Goal: Information Seeking & Learning: Learn about a topic

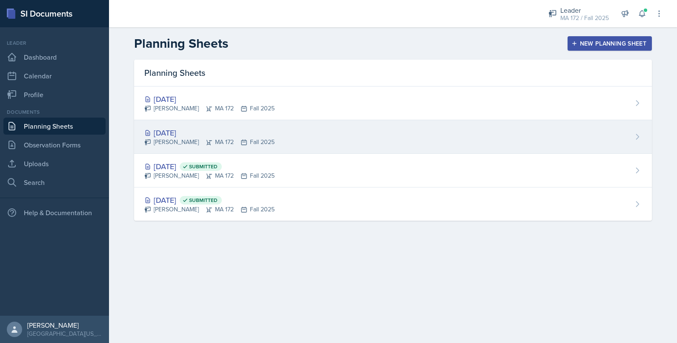
click at [176, 128] on div "[DATE]" at bounding box center [209, 133] width 130 height 12
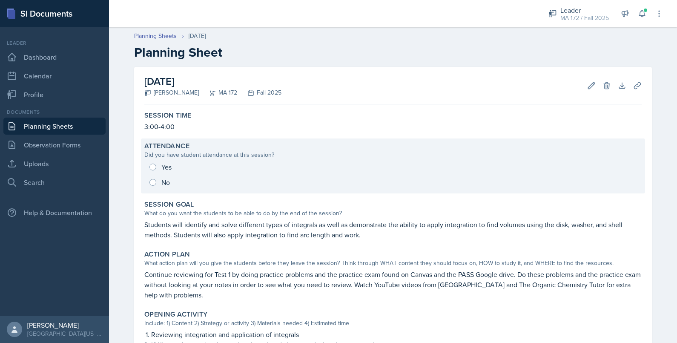
click at [145, 165] on div "Yes No" at bounding box center [393, 174] width 498 height 31
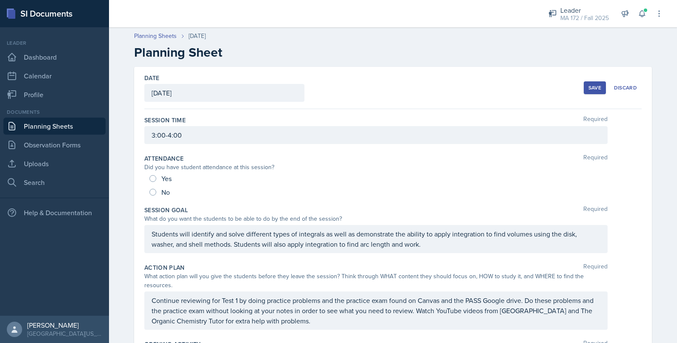
click at [156, 178] on div "Yes" at bounding box center [162, 179] width 24 height 14
click at [150, 176] on input "Yes" at bounding box center [153, 178] width 7 height 7
radio input "true"
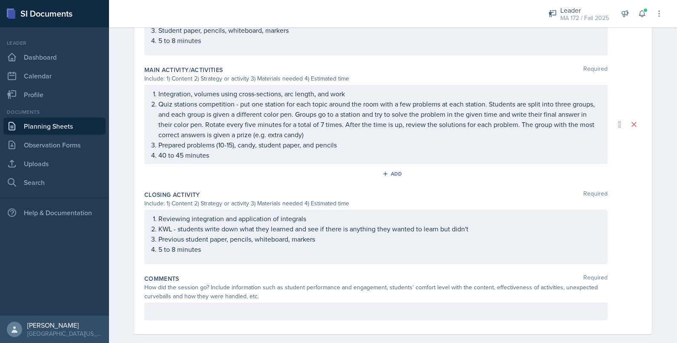
scroll to position [367, 0]
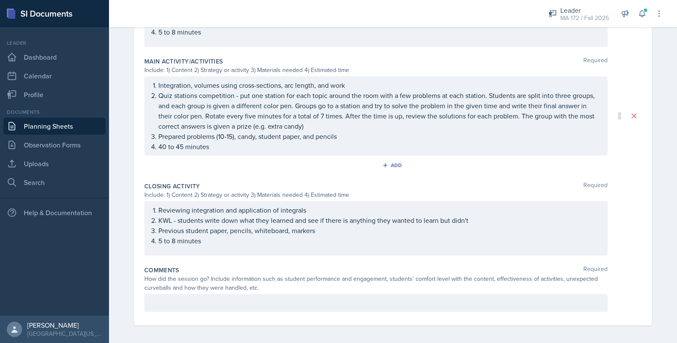
click at [160, 215] on ol "Reviewing integration and application of integrals KWL - students write down wh…" at bounding box center [379, 225] width 442 height 41
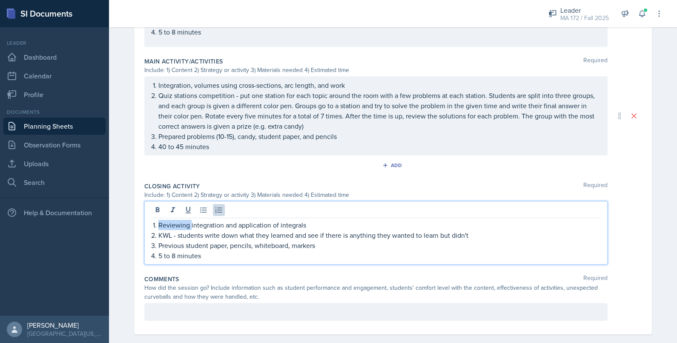
click at [160, 220] on p "Reviewing integration and application of integrals" at bounding box center [379, 225] width 442 height 10
click at [229, 240] on p "Previous student paper, pencils, whiteboard, markers" at bounding box center [379, 245] width 442 height 10
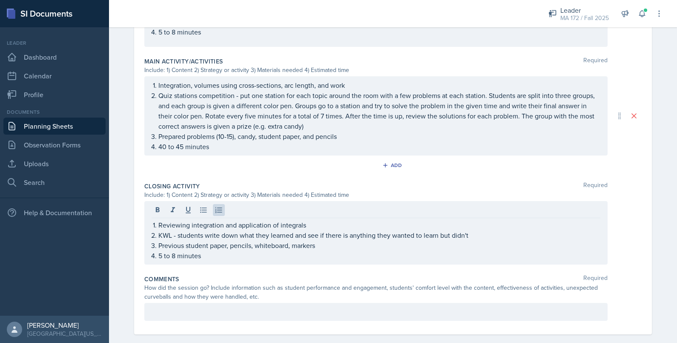
click at [203, 252] on div "Reviewing integration and application of integrals KWL - students write down wh…" at bounding box center [376, 232] width 464 height 63
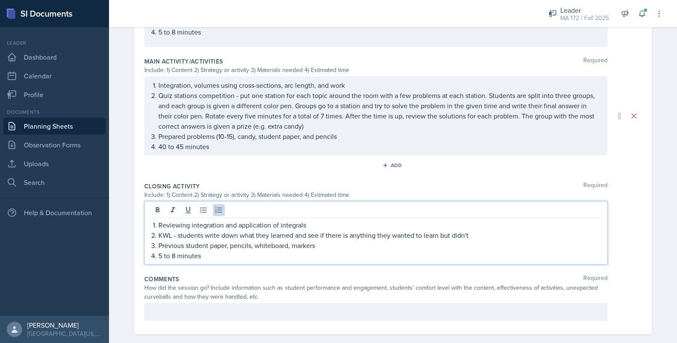
click at [201, 251] on p "5 to 8 minutes" at bounding box center [379, 256] width 442 height 10
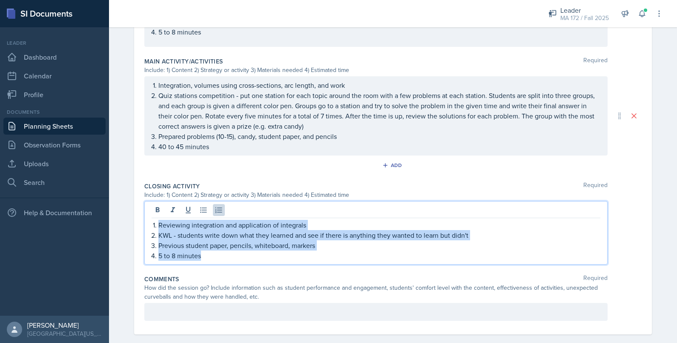
drag, startPoint x: 201, startPoint y: 243, endPoint x: 144, endPoint y: 198, distance: 72.8
click at [144, 201] on div "Reviewing integration and application of integrals KWL - students write down wh…" at bounding box center [376, 232] width 464 height 63
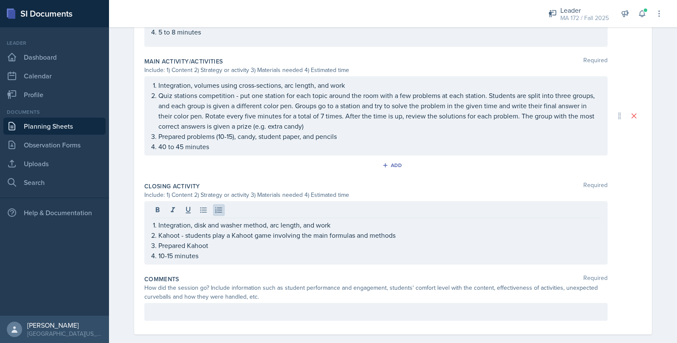
click at [134, 188] on div "Date September 3rd, 2025 September 2025 31 1 2 3 4 5 6 7 8 9 10 11 12 13 14 15 …" at bounding box center [393, 17] width 518 height 634
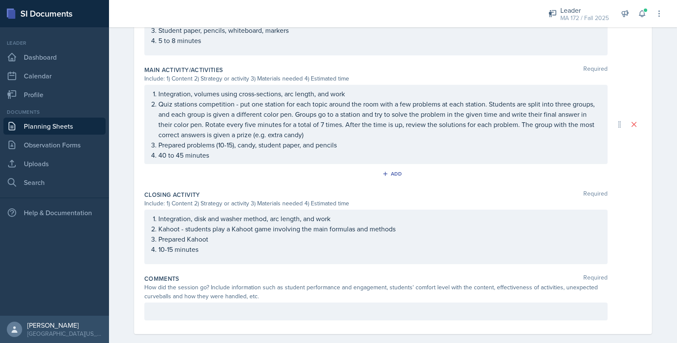
scroll to position [373, 0]
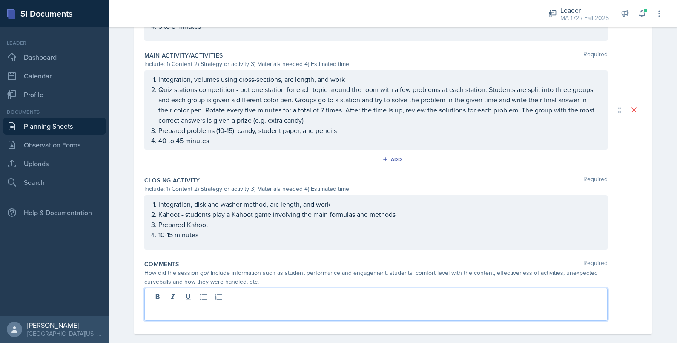
click at [228, 307] on p at bounding box center [376, 312] width 449 height 10
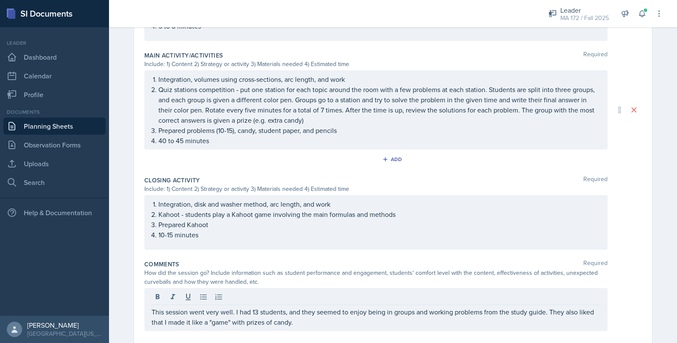
click at [646, 121] on div "Date September 3rd, 2025 September 2025 31 1 2 3 4 5 6 7 8 9 10 11 12 13 14 15 …" at bounding box center [393, 19] width 518 height 651
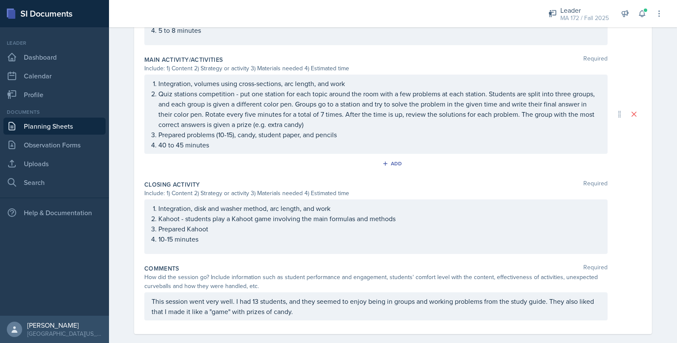
scroll to position [92, 0]
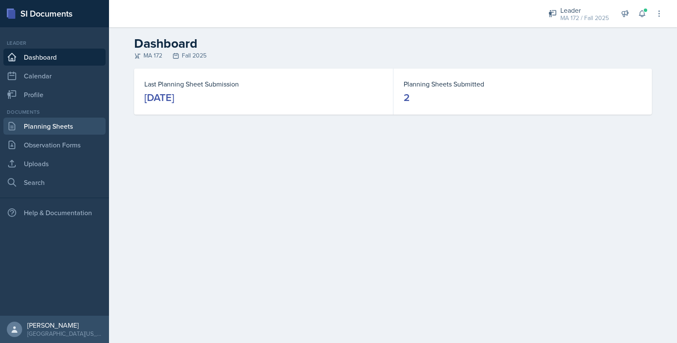
click at [33, 123] on link "Planning Sheets" at bounding box center [54, 126] width 102 height 17
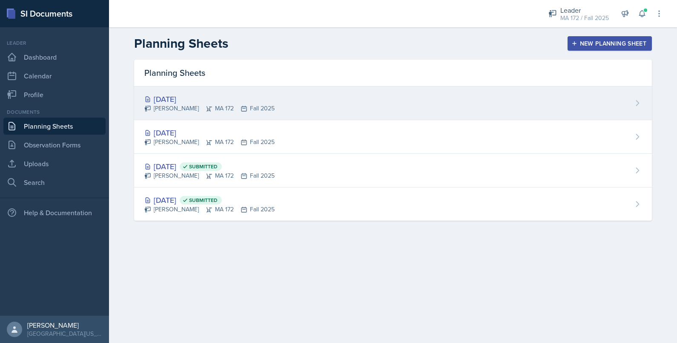
click at [210, 89] on div "[DATE] [PERSON_NAME] MA 172 Fall 2025" at bounding box center [393, 103] width 518 height 34
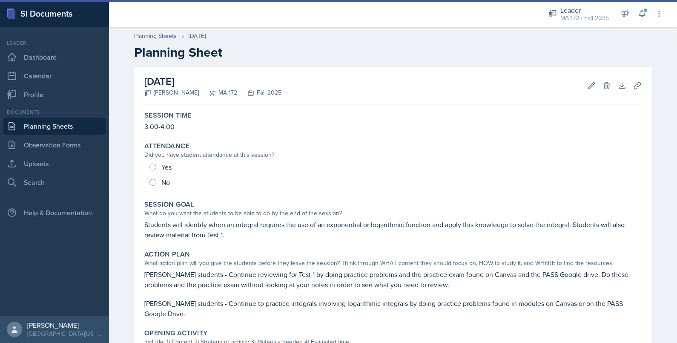
scroll to position [276, 0]
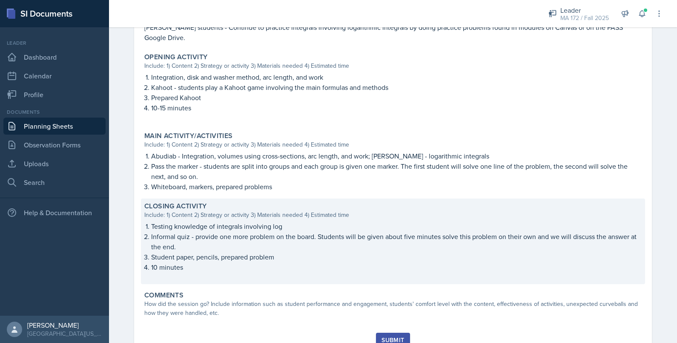
click at [151, 225] on li "Testing knowledge of integrals involving log" at bounding box center [396, 226] width 491 height 10
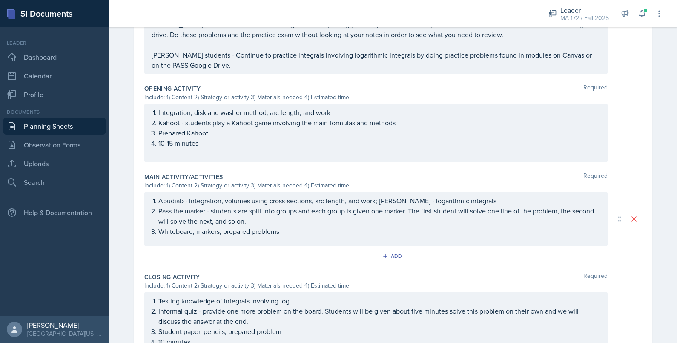
scroll to position [345, 0]
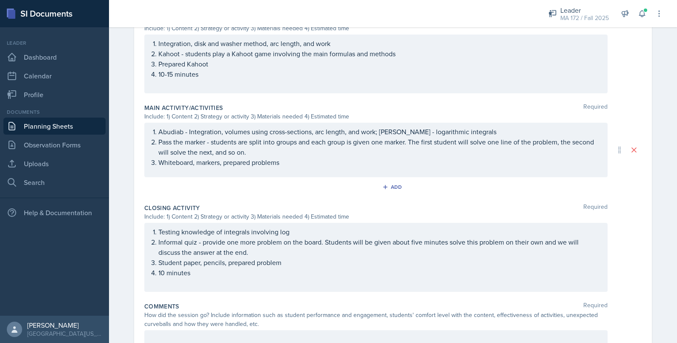
click at [184, 55] on ol "Kahoot - students play a Kahoot game involving the main formulas and methods Pr…" at bounding box center [379, 64] width 442 height 31
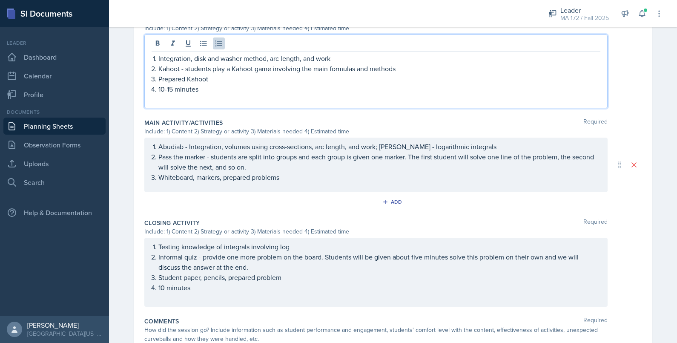
click at [161, 63] on p "Kahoot - students play a Kahoot game involving the main formulas and methods" at bounding box center [379, 68] width 442 height 10
click at [158, 53] on p "Integration, disk and washer method, arc length, and work" at bounding box center [379, 58] width 442 height 10
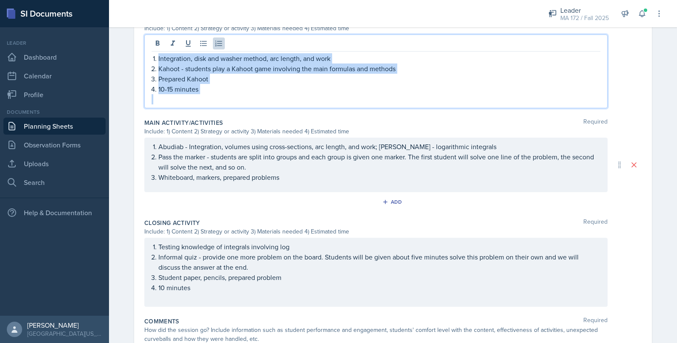
drag, startPoint x: 152, startPoint y: 46, endPoint x: 232, endPoint y: 86, distance: 89.0
click at [232, 86] on div "Integration, disk and washer method, arc length, and work Kahoot - students pla…" at bounding box center [376, 78] width 449 height 51
copy div "Integration, disk and washer method, arc length, and work Kahoot - students pla…"
